Goal: Task Accomplishment & Management: Complete application form

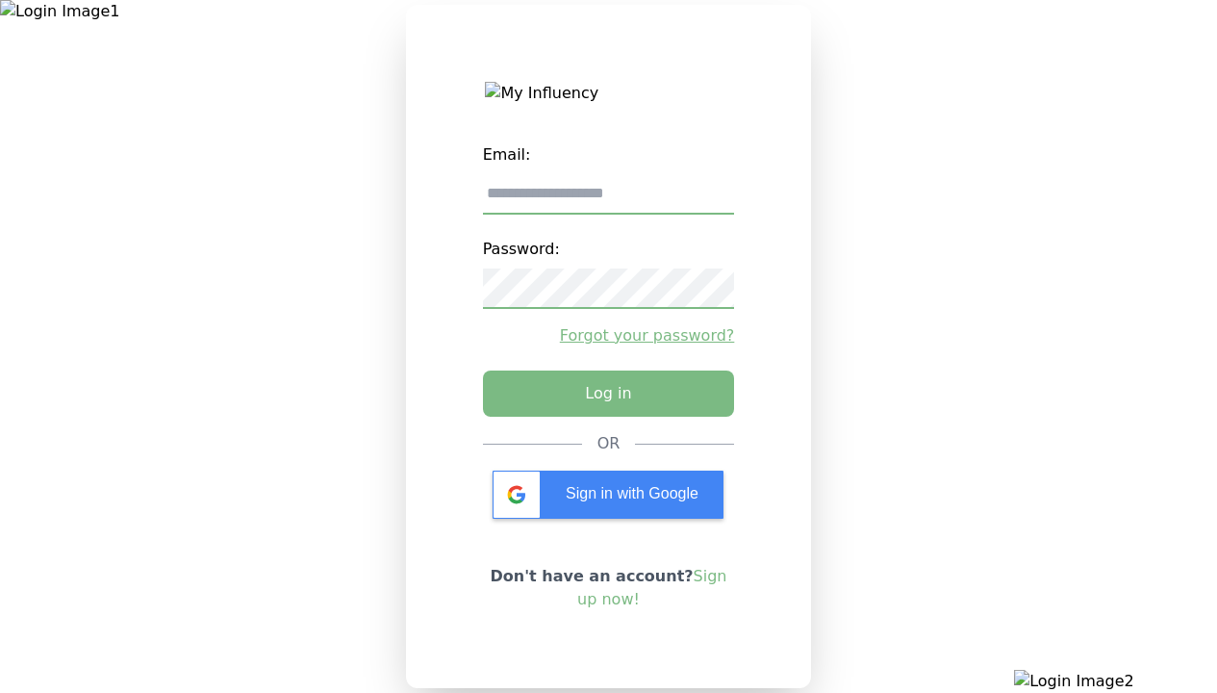
click at [608, 201] on input "email" at bounding box center [609, 194] width 252 height 40
type input "**********"
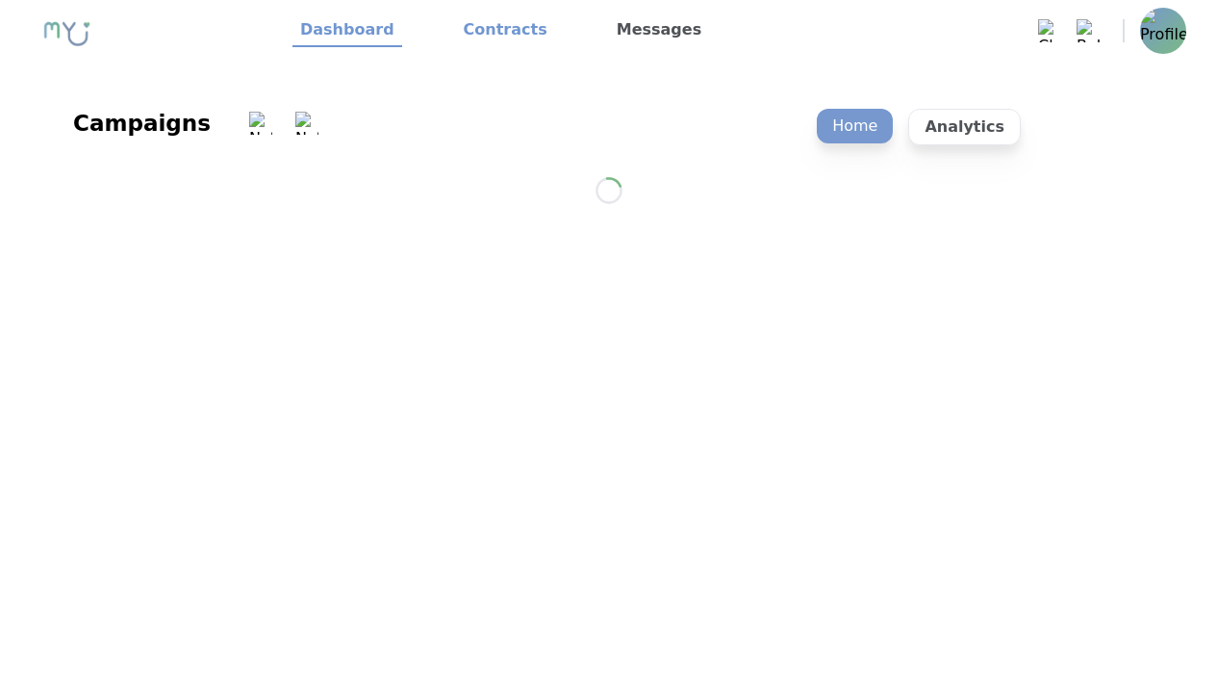
click at [494, 31] on link "Contracts" at bounding box center [505, 30] width 99 height 33
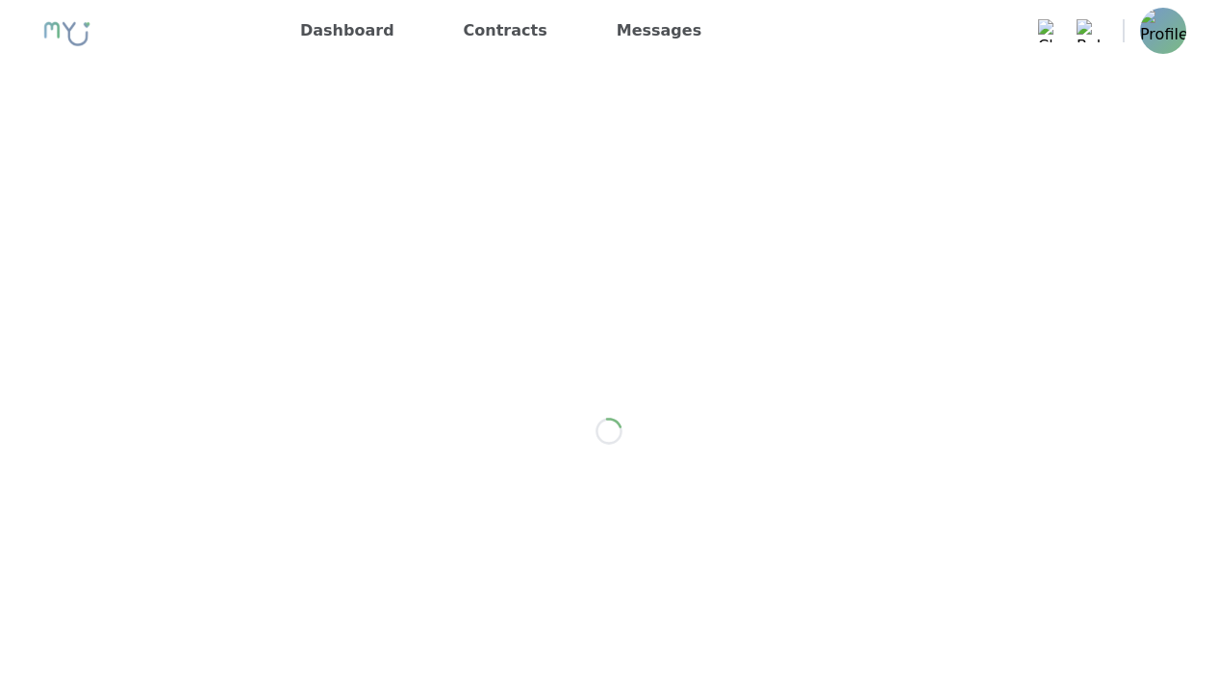
scroll to position [1542, 0]
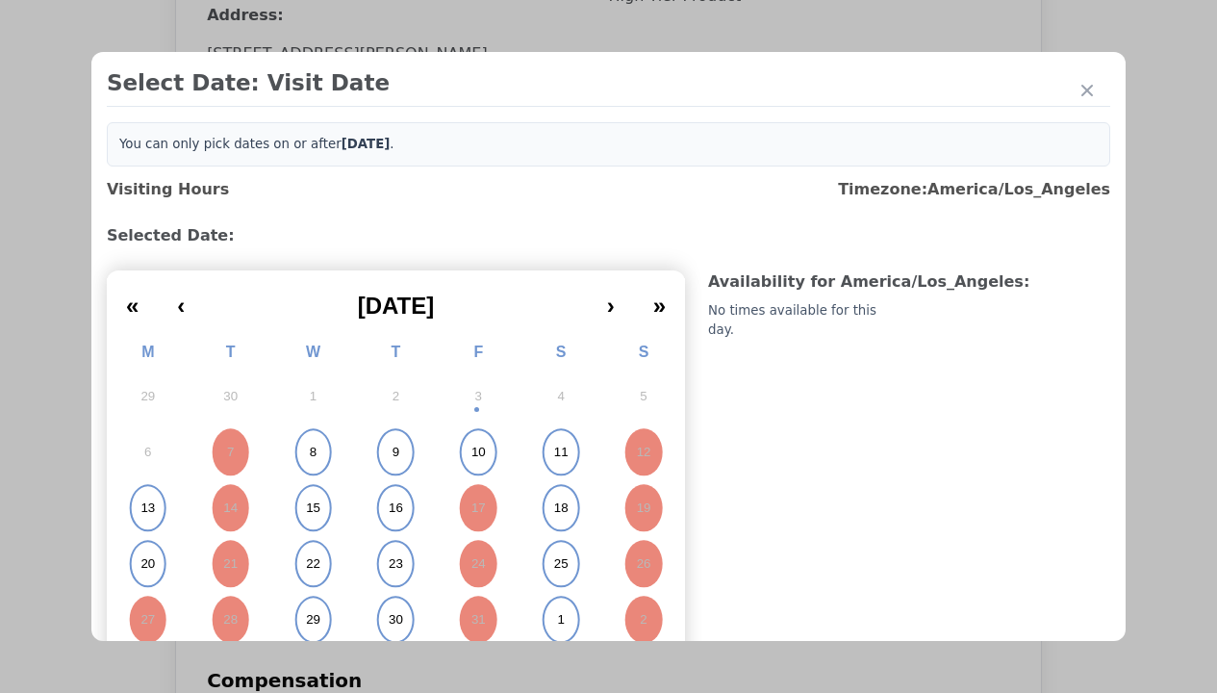
click at [311, 508] on abbr "15" at bounding box center [313, 507] width 14 height 17
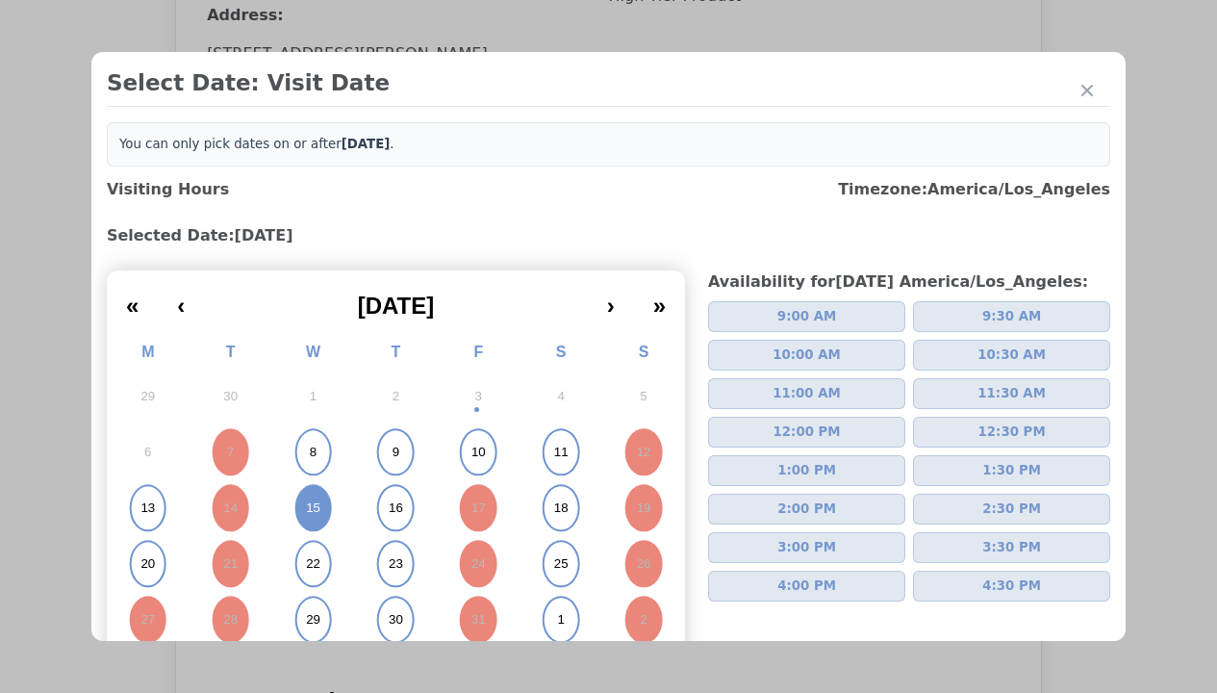
click at [799, 509] on span "2:00 PM" at bounding box center [807, 508] width 59 height 19
click at [480, 321] on div "Please Select Submission Date" at bounding box center [481, 311] width 197 height 19
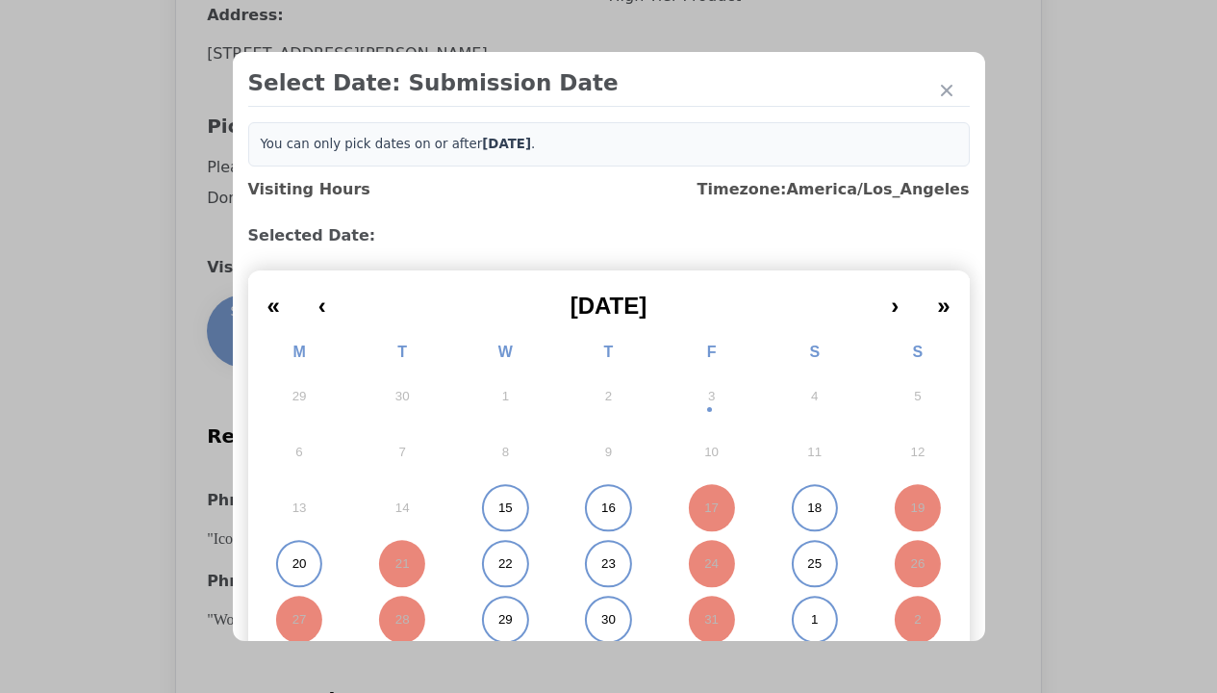
click at [498, 508] on abbr "15" at bounding box center [505, 507] width 14 height 17
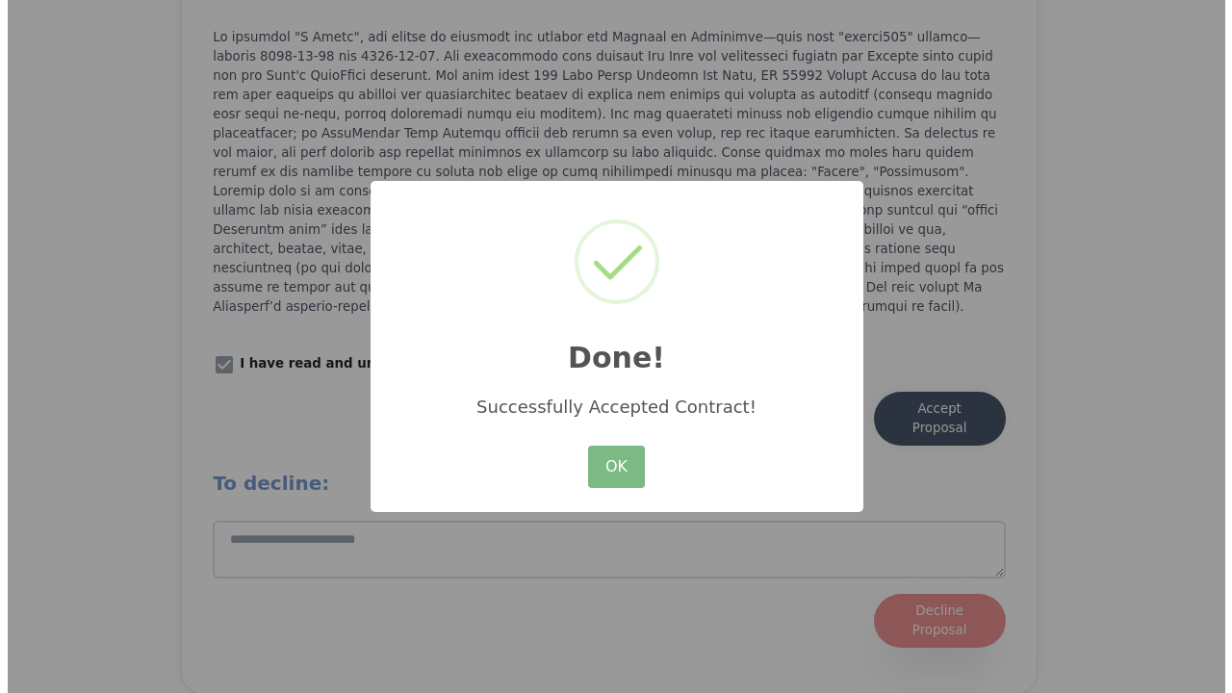
scroll to position [2455, 0]
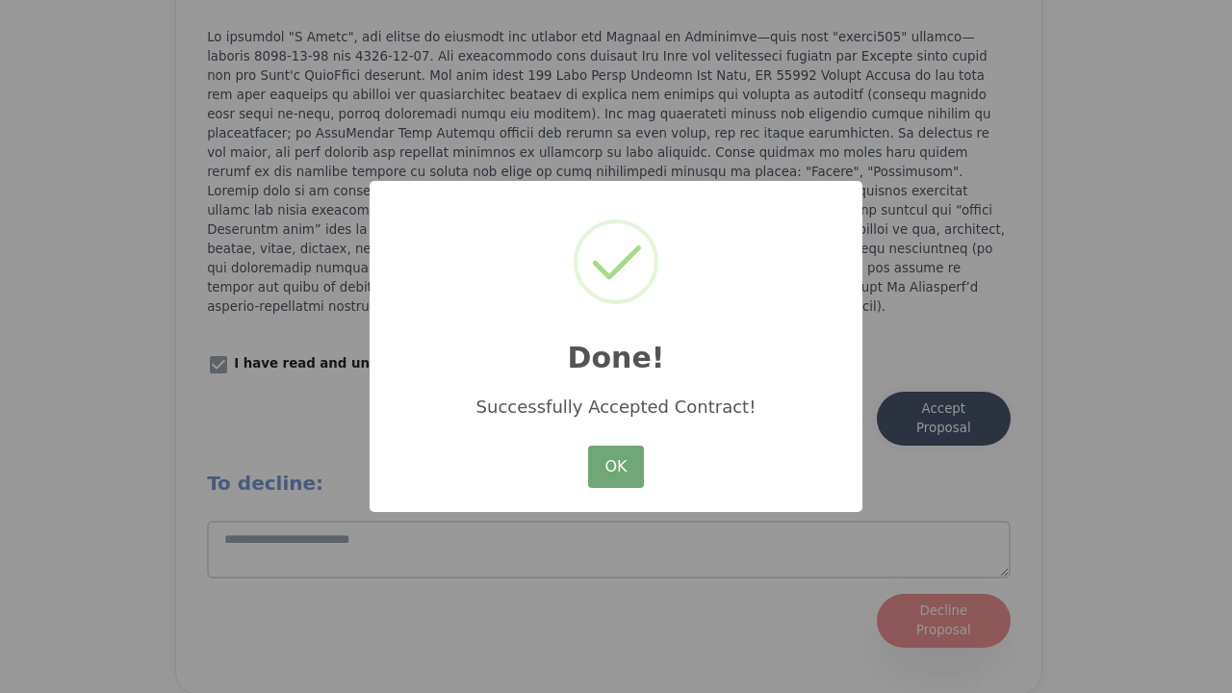
click at [616, 468] on button "OK" at bounding box center [616, 467] width 56 height 42
